Goal: Task Accomplishment & Management: Manage account settings

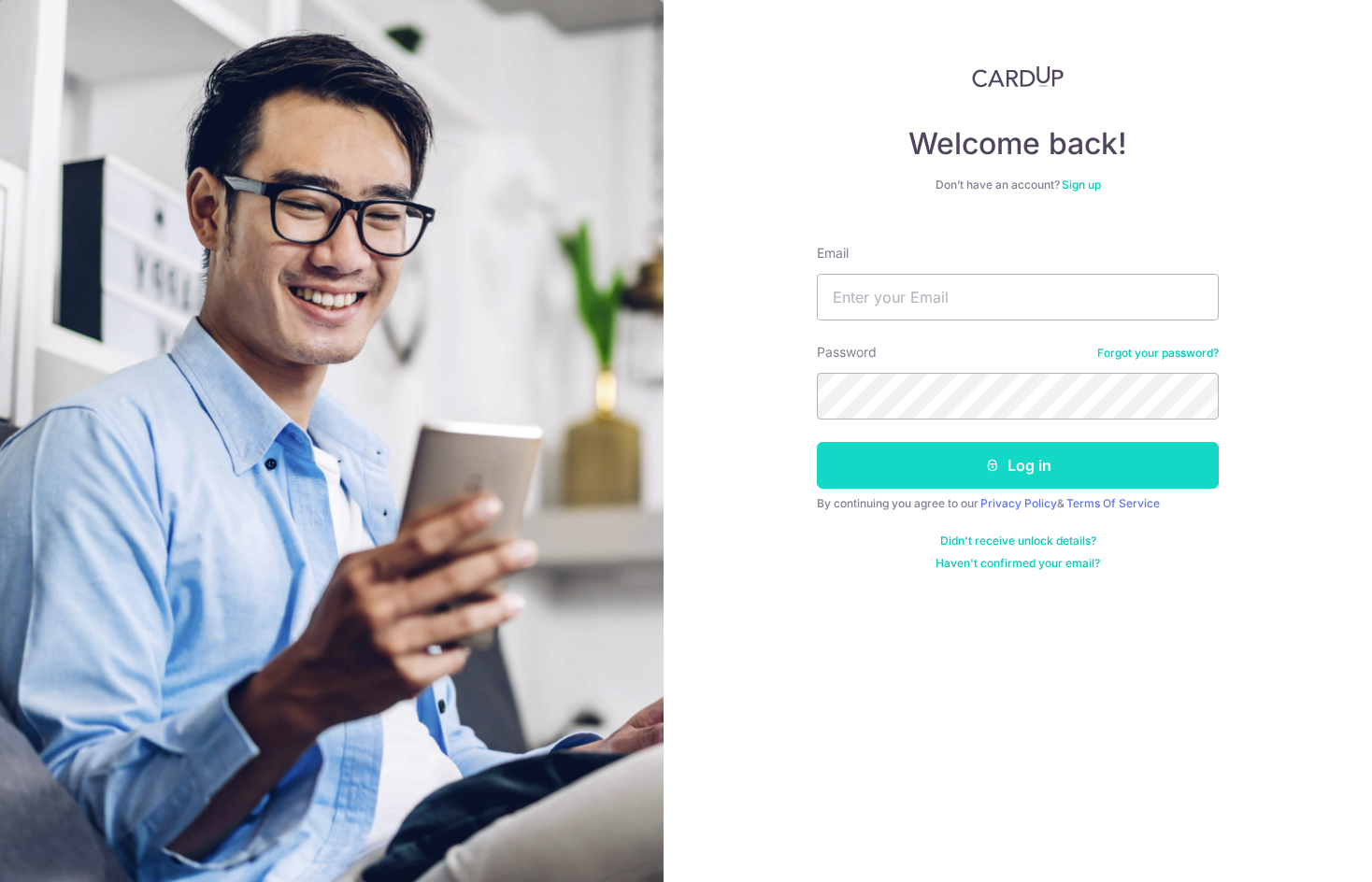
type input "[PERSON_NAME][EMAIL_ADDRESS][PERSON_NAME][DOMAIN_NAME]"
click at [1004, 456] on button "Log in" at bounding box center [1018, 466] width 402 height 46
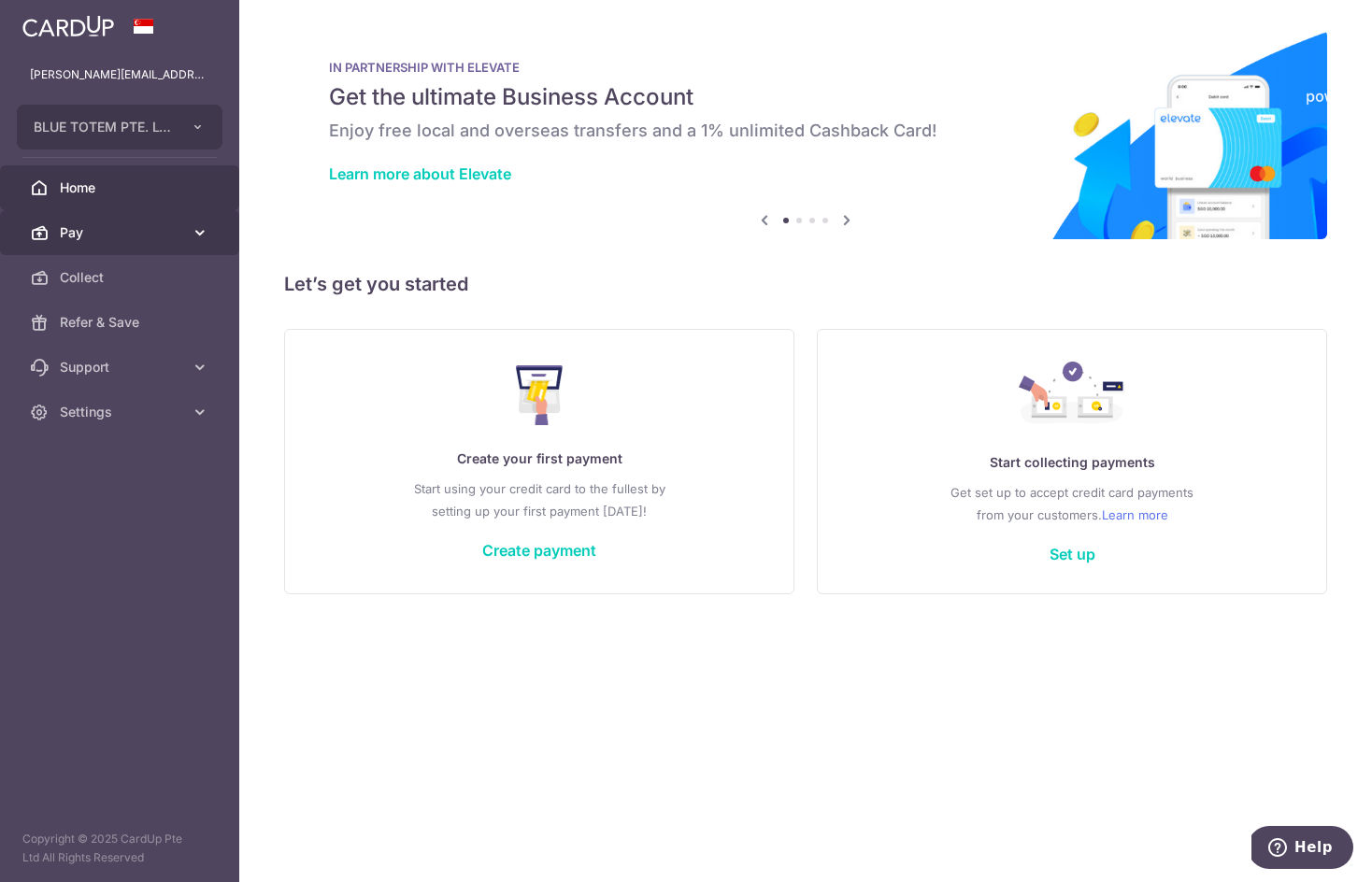
click at [200, 238] on icon at bounding box center [199, 232] width 18 height 18
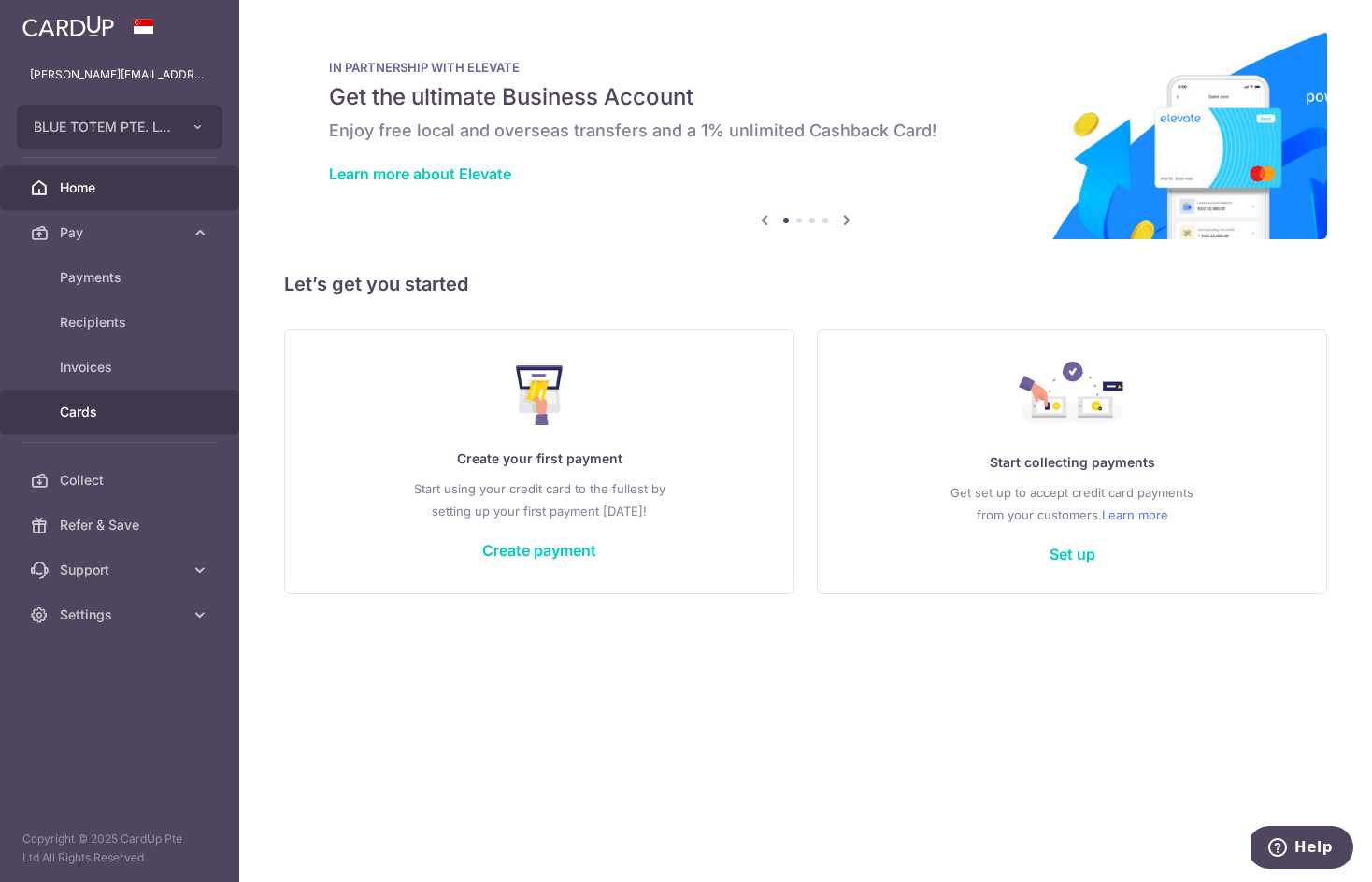
click at [91, 411] on span "Cards" at bounding box center [121, 411] width 123 height 18
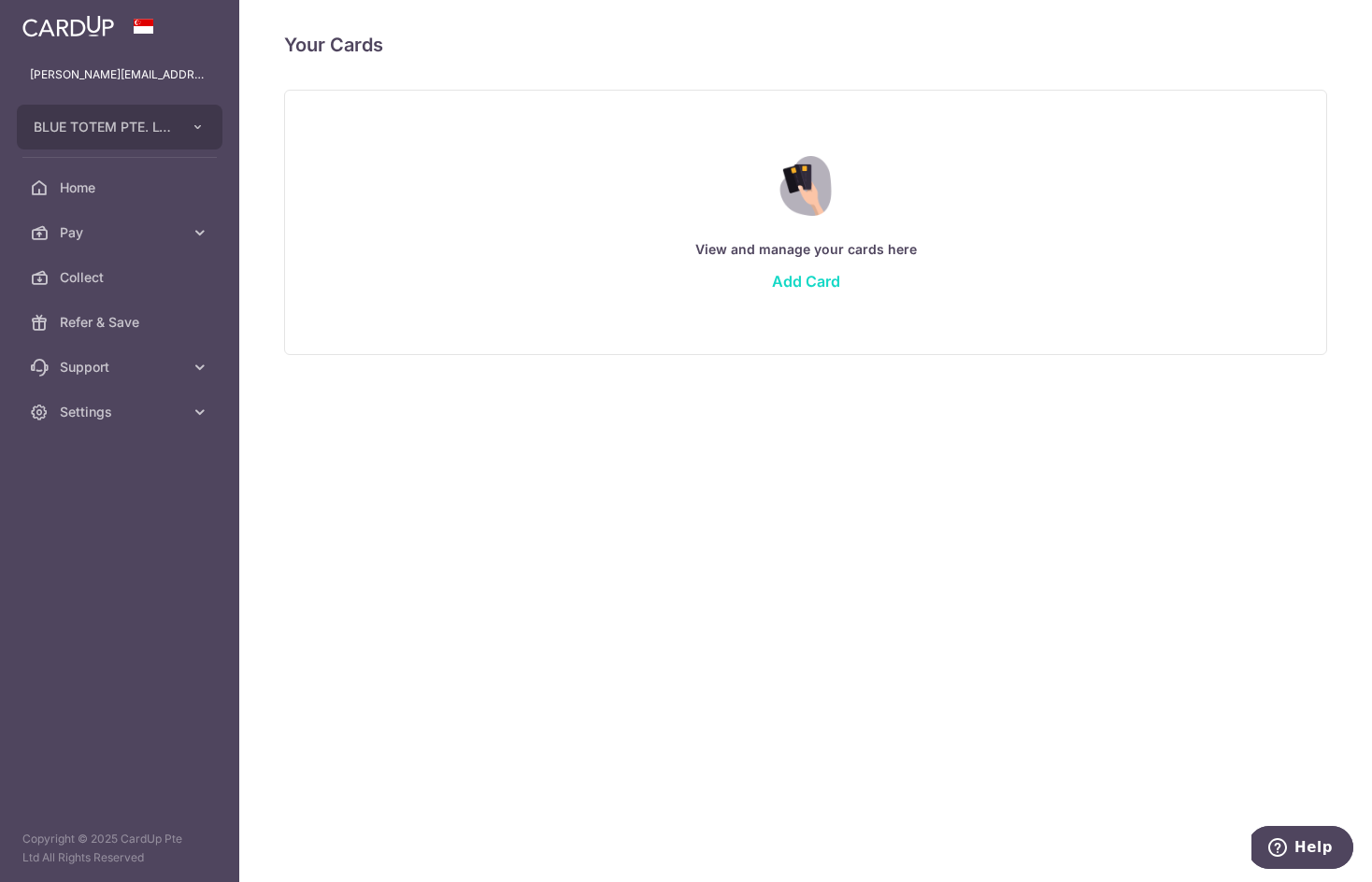
click at [815, 280] on link "Add Card" at bounding box center [806, 281] width 68 height 18
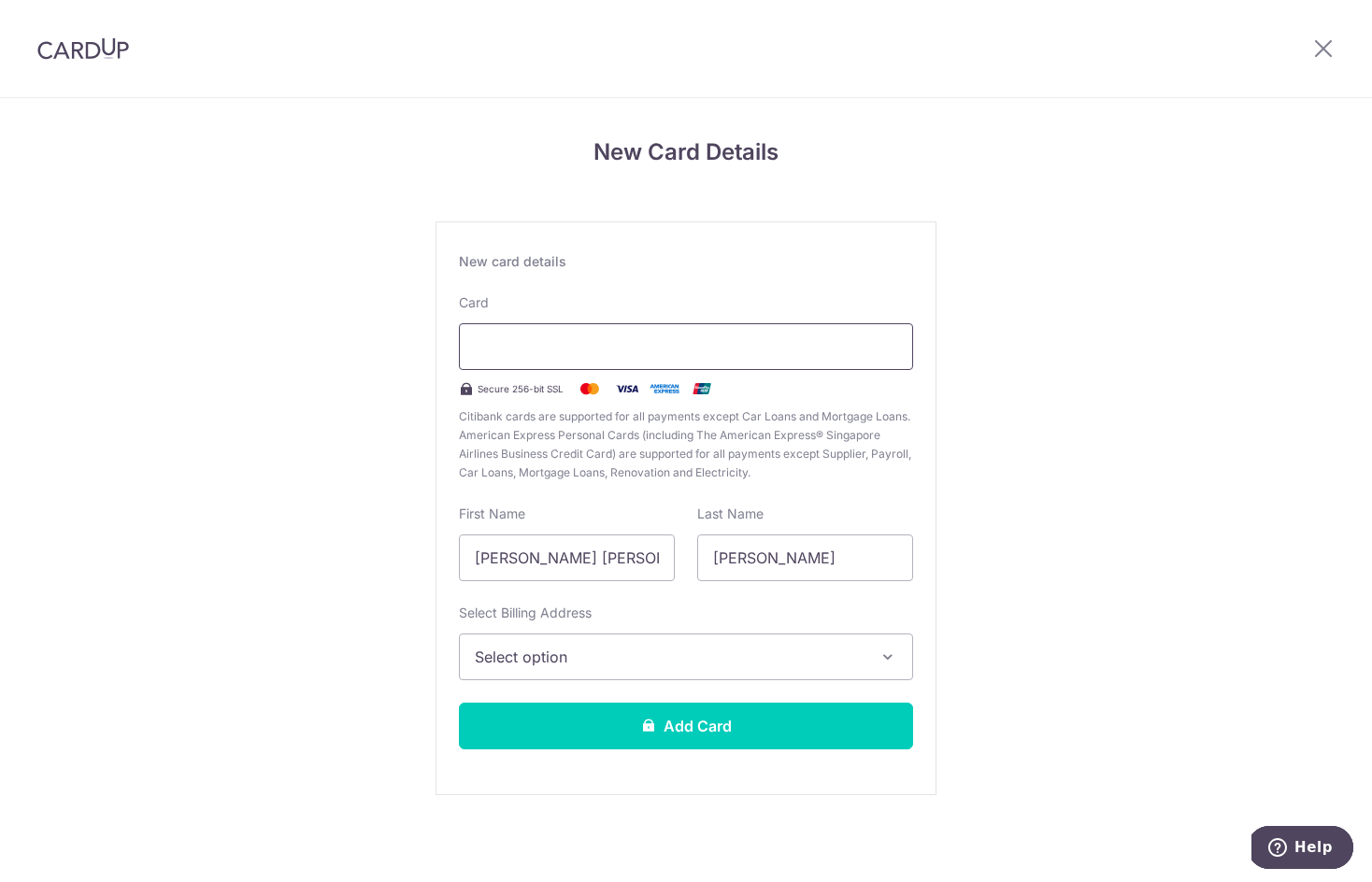
click at [716, 357] on div at bounding box center [686, 347] width 454 height 46
click at [705, 335] on div at bounding box center [686, 347] width 454 height 46
click at [660, 660] on span "Select option" at bounding box center [669, 656] width 389 height 22
click at [661, 660] on span "Select option" at bounding box center [669, 656] width 389 height 22
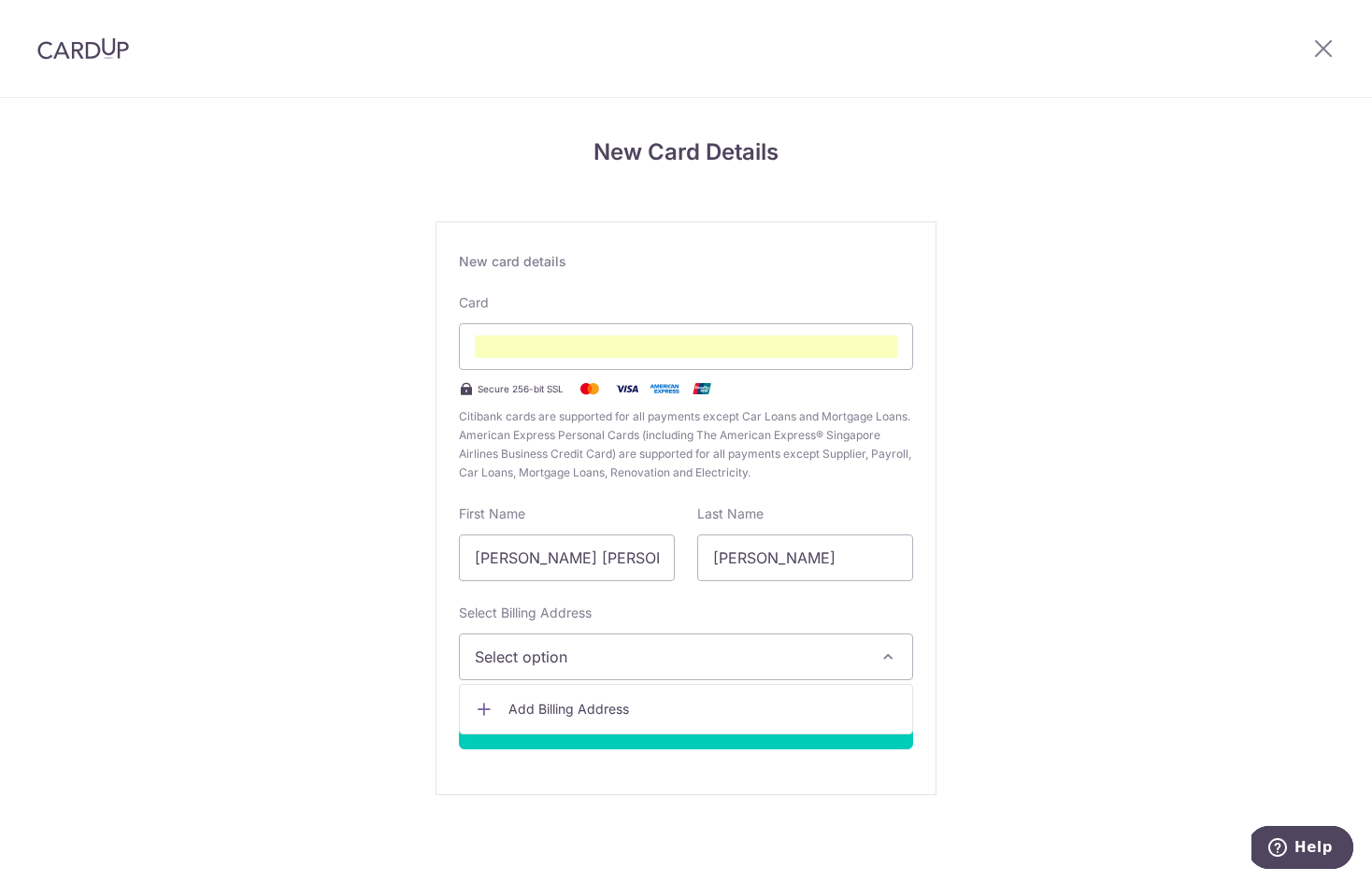
click at [624, 711] on span "Add Billing Address" at bounding box center [703, 709] width 389 height 18
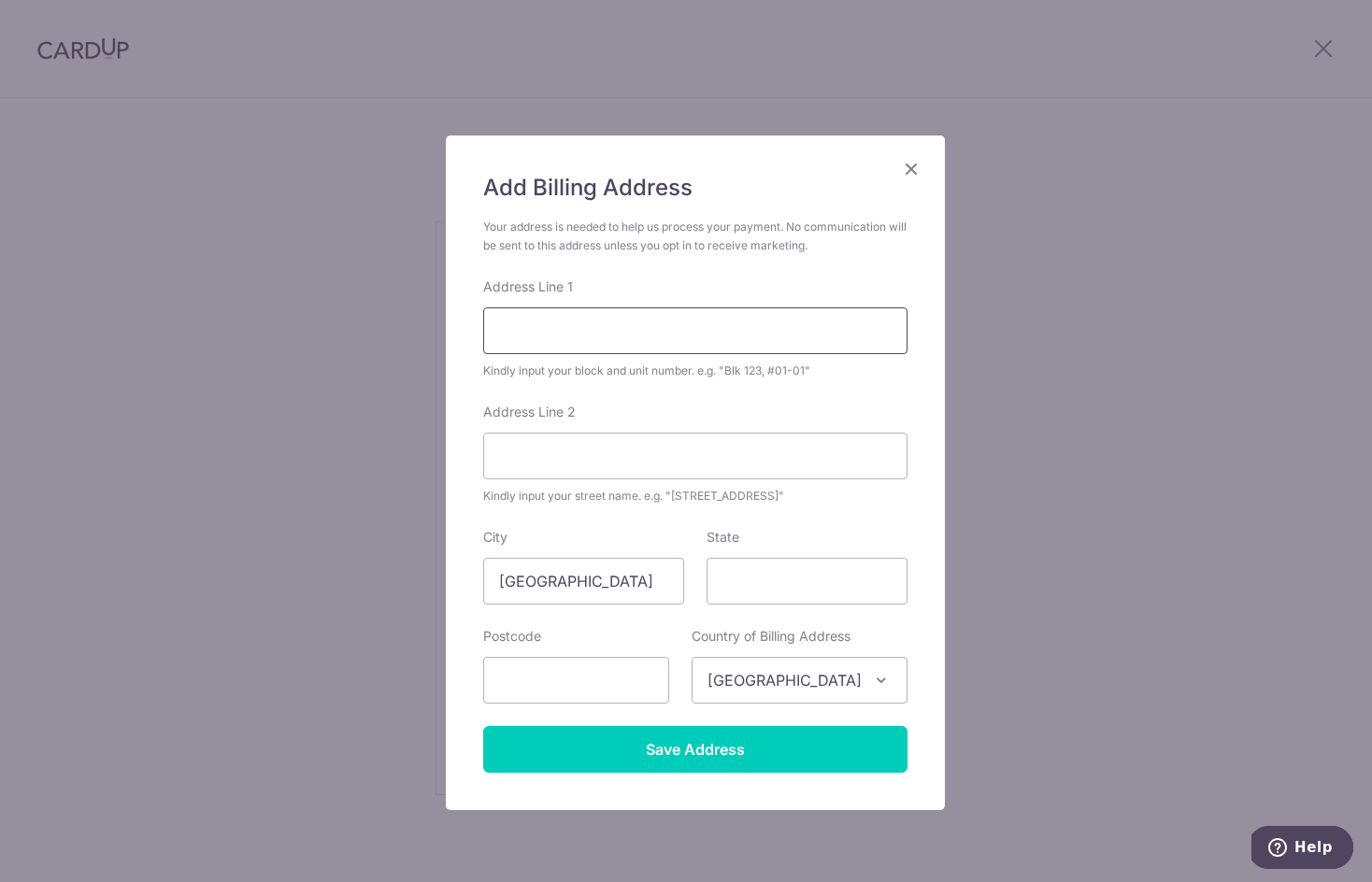
click at [597, 315] on input "Address Line 1" at bounding box center [695, 331] width 424 height 46
type input "1E Cantonment Road, #15-59"
click at [584, 679] on input "text" at bounding box center [576, 681] width 186 height 46
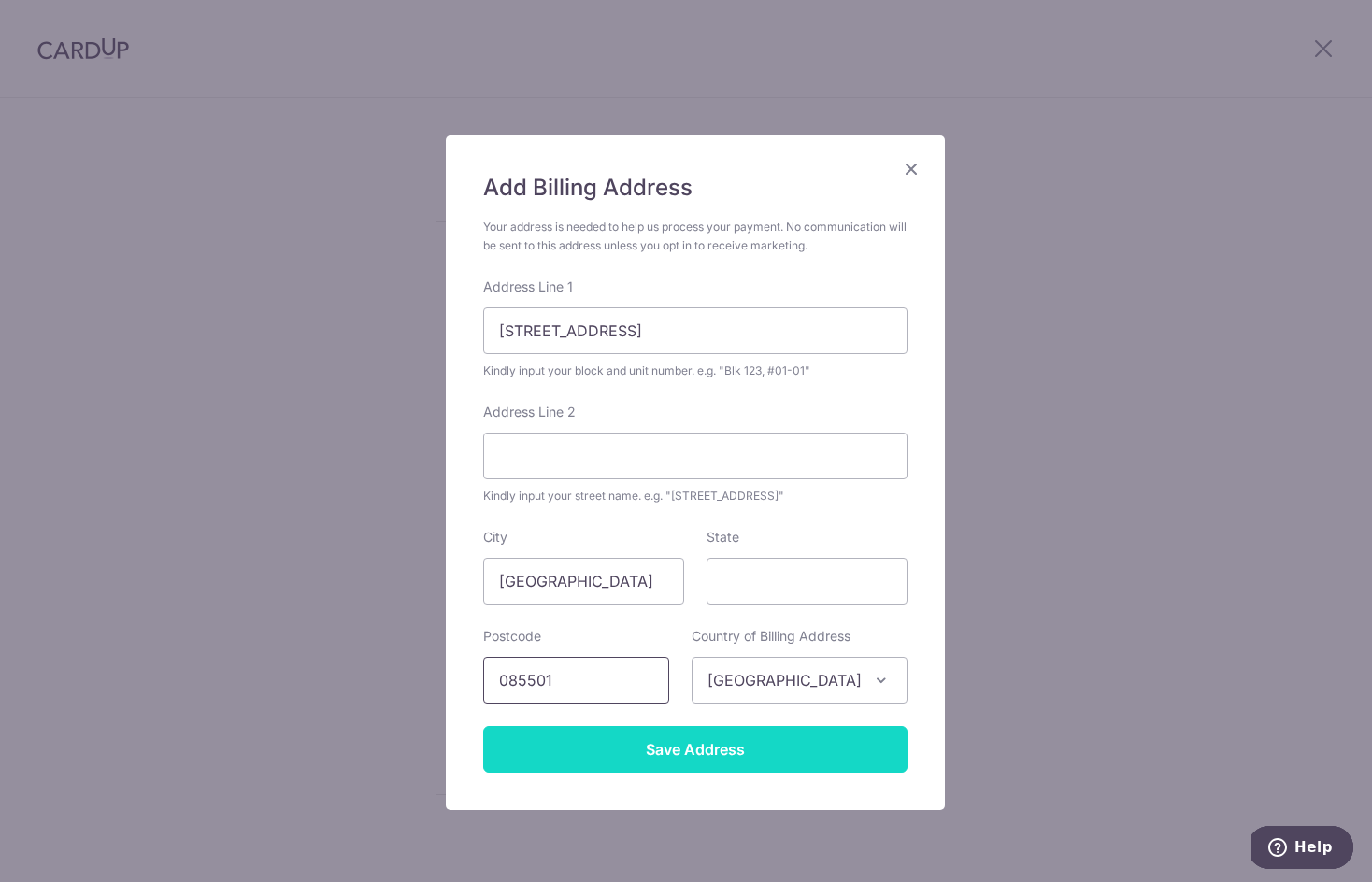
type input "085501"
click at [704, 752] on input "Save Address" at bounding box center [695, 749] width 424 height 46
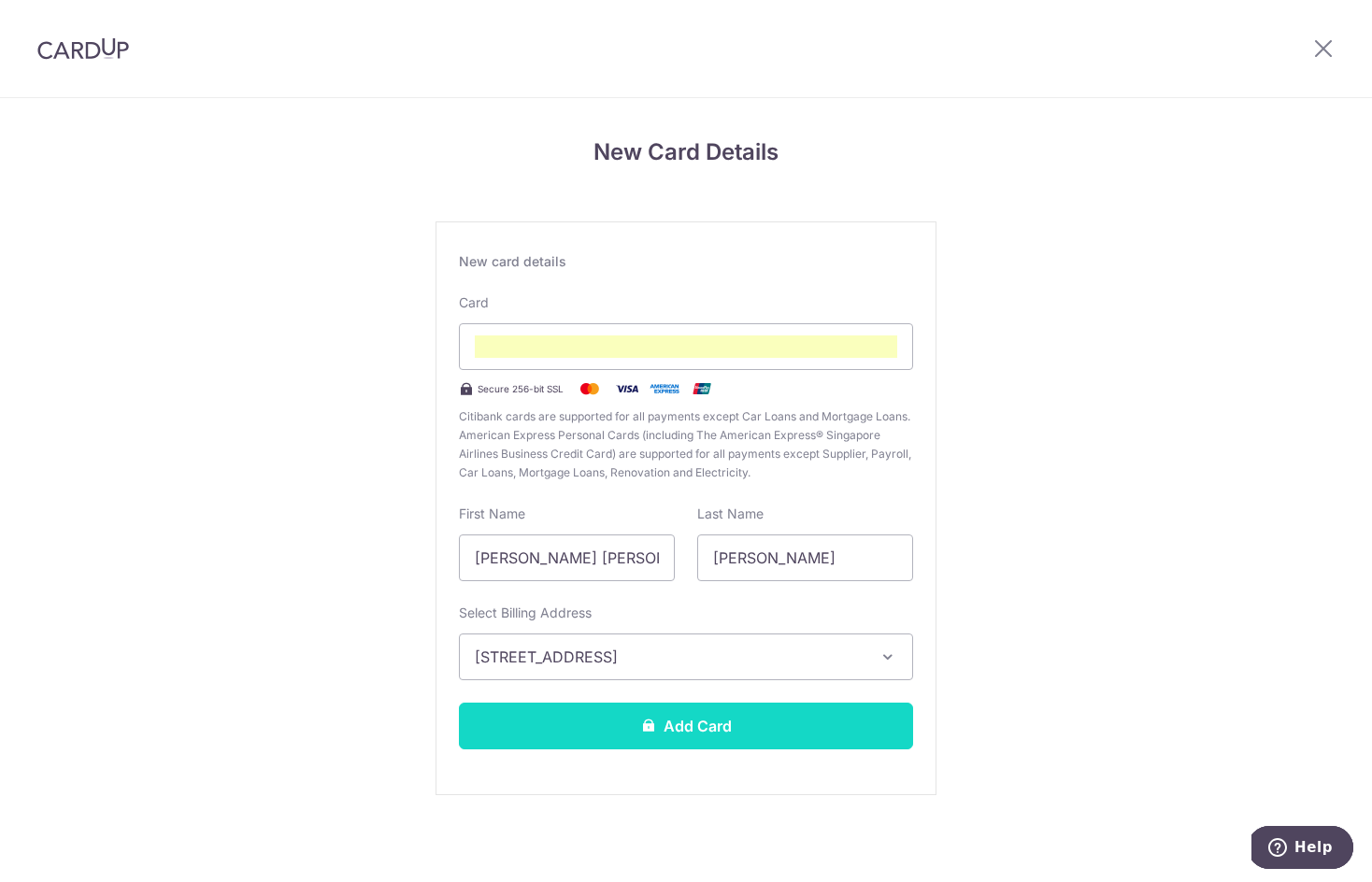
click at [706, 735] on button "Add Card" at bounding box center [686, 726] width 454 height 46
